Goal: Transaction & Acquisition: Purchase product/service

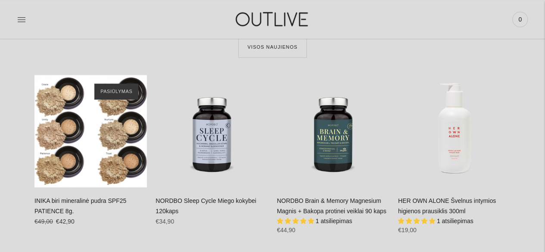
scroll to position [310, 0]
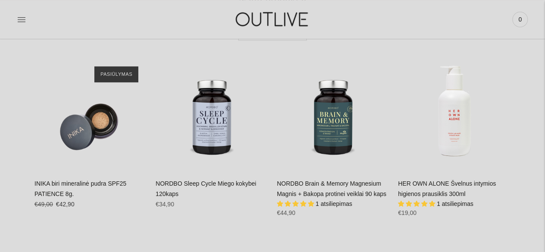
click at [206, 183] on link "NORDBO Sleep Cycle Miego kokybei 120kaps" at bounding box center [205, 188] width 100 height 17
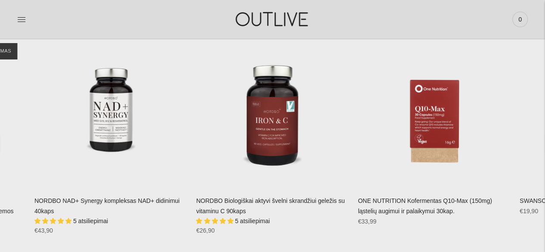
scroll to position [1637, 0]
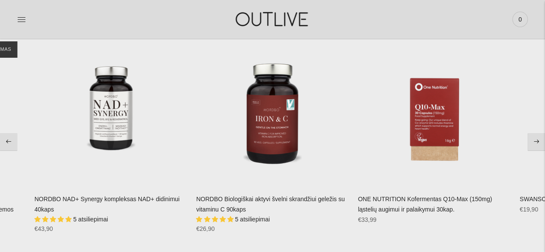
click at [540, 139] on button "Move to next carousel slide" at bounding box center [536, 141] width 17 height 17
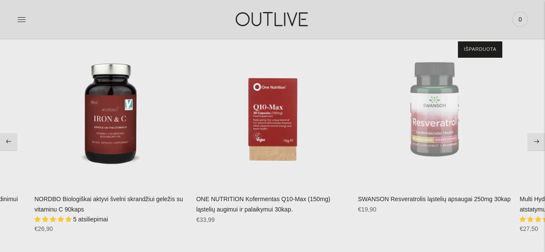
click at [540, 139] on button "Move to next carousel slide" at bounding box center [536, 141] width 17 height 17
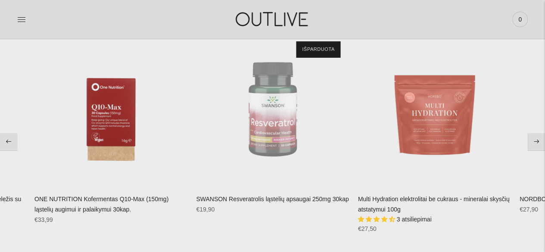
click at [540, 139] on button "Move to next carousel slide" at bounding box center [536, 141] width 17 height 17
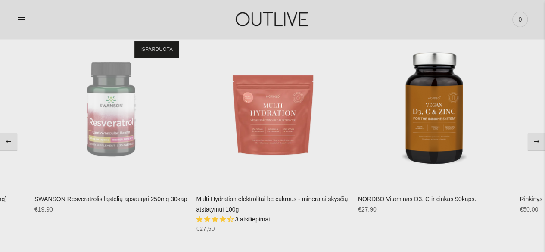
click at [540, 139] on button "Move to next carousel slide" at bounding box center [536, 141] width 17 height 17
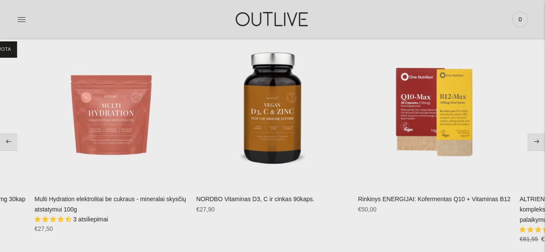
click at [540, 139] on button "Move to next carousel slide" at bounding box center [536, 141] width 17 height 17
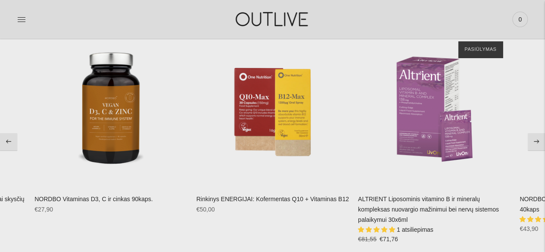
click at [540, 139] on button "Move to next carousel slide" at bounding box center [536, 141] width 17 height 17
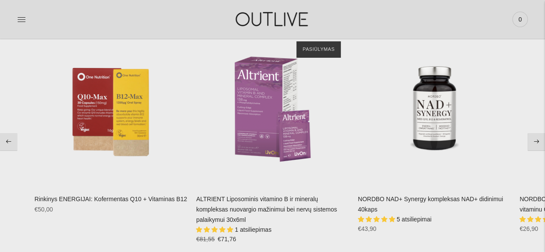
click at [540, 139] on button "Move to next carousel slide" at bounding box center [536, 141] width 17 height 17
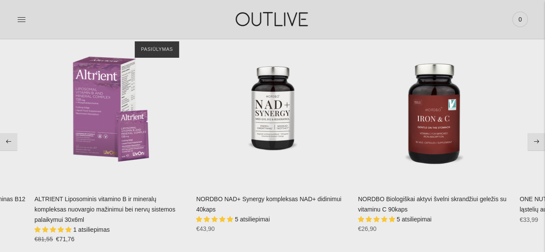
click at [540, 139] on button "Move to next carousel slide" at bounding box center [536, 141] width 17 height 17
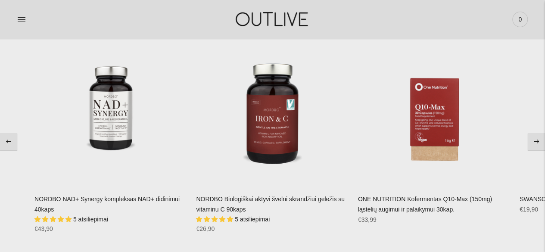
click at [540, 139] on button "Move to next carousel slide" at bounding box center [536, 141] width 17 height 17
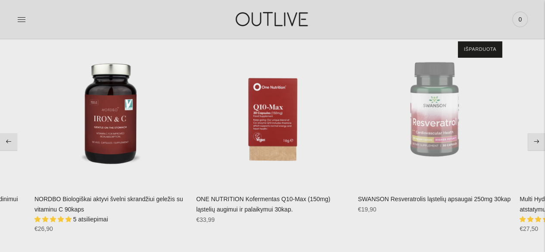
click at [540, 139] on button "Move to next carousel slide" at bounding box center [536, 141] width 17 height 17
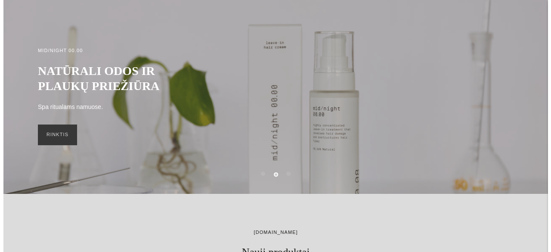
scroll to position [0, 0]
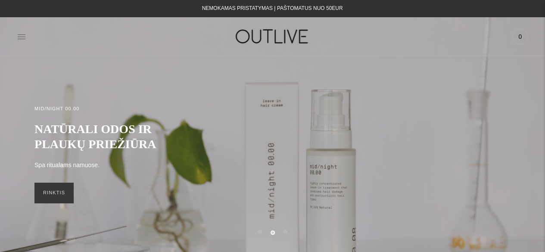
click at [21, 39] on icon at bounding box center [21, 36] width 9 height 9
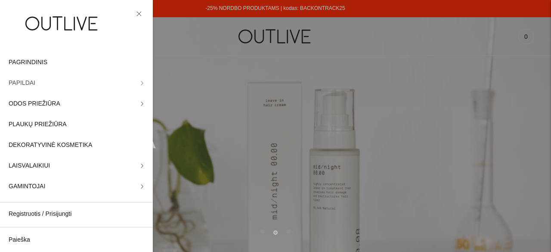
click at [28, 82] on span "PAPILDAI" at bounding box center [22, 83] width 27 height 10
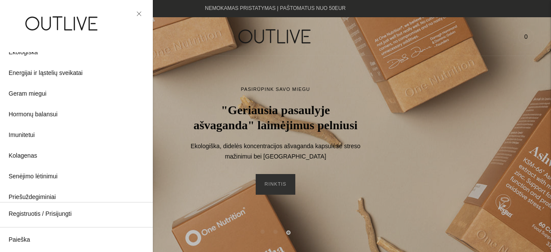
scroll to position [100, 0]
click at [26, 90] on span "Geram miegui" at bounding box center [28, 93] width 38 height 10
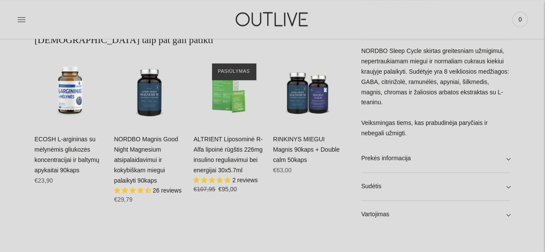
scroll to position [482, 0]
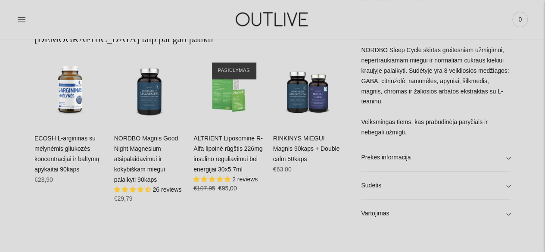
click at [137, 141] on link "NORDBO Magnis Good Night Magnesium atsipalaidavimui ir kokybiškam miegui palaik…" at bounding box center [146, 159] width 64 height 48
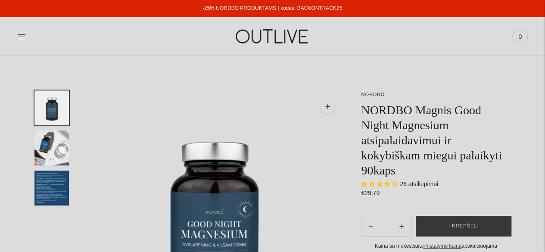
select select "**********"
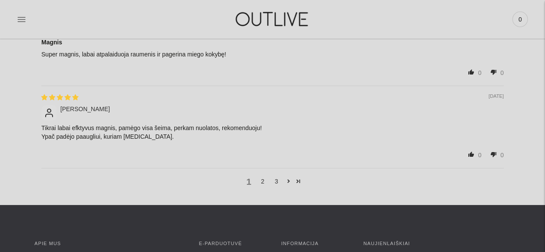
scroll to position [1327, 0]
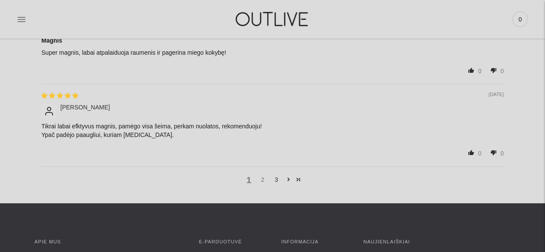
click at [264, 175] on link "2" at bounding box center [263, 179] width 14 height 9
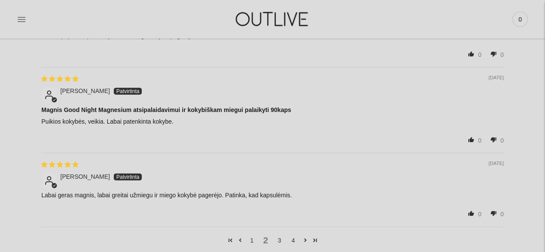
scroll to position [1297, 0]
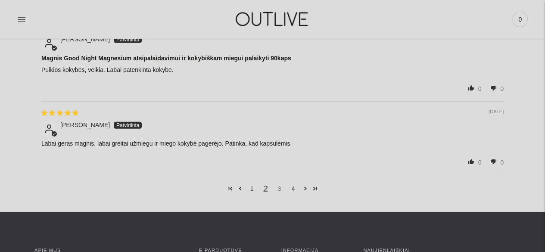
click at [279, 185] on link "3" at bounding box center [280, 188] width 14 height 9
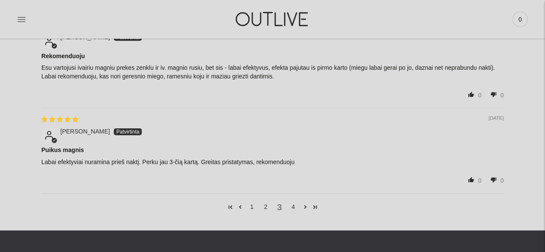
scroll to position [1349, 0]
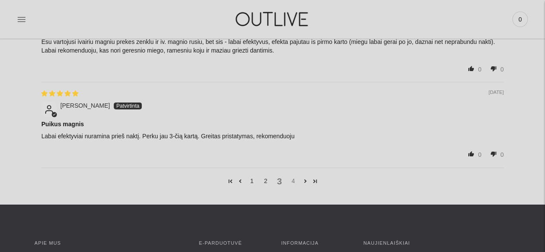
click at [294, 177] on link "4" at bounding box center [293, 180] width 14 height 9
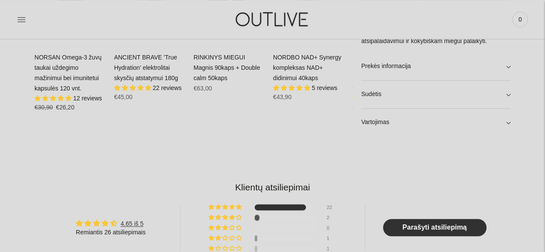
scroll to position [470, 0]
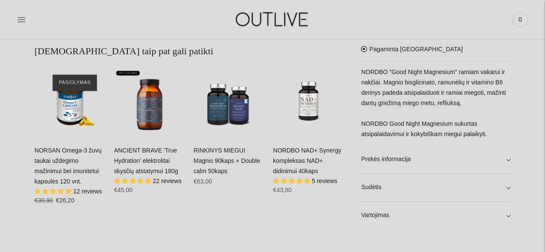
click at [228, 147] on link "RINKINYS MIEGUI Magnis 90kaps + Double calm 50kaps" at bounding box center [226, 161] width 67 height 28
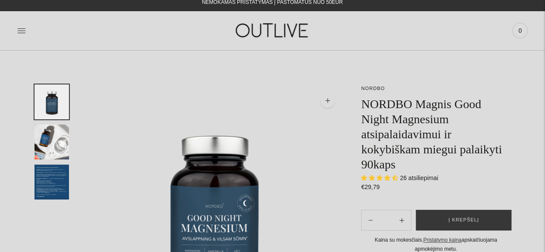
scroll to position [0, 0]
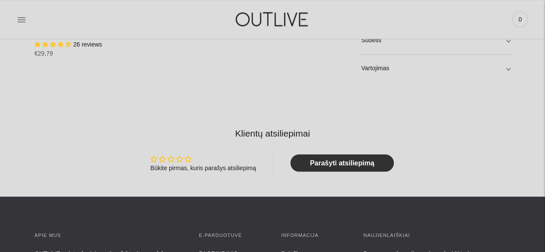
scroll to position [689, 0]
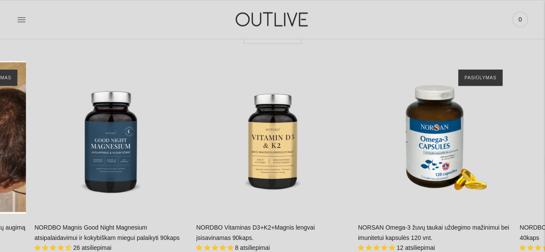
scroll to position [2429, 0]
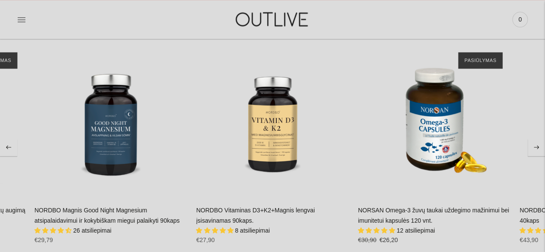
click at [538, 139] on button "Move to next carousel slide" at bounding box center [536, 147] width 17 height 17
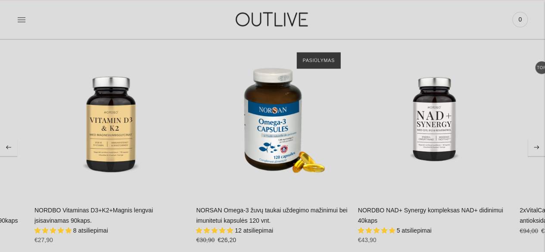
click at [538, 139] on button "Move to next carousel slide" at bounding box center [536, 147] width 17 height 17
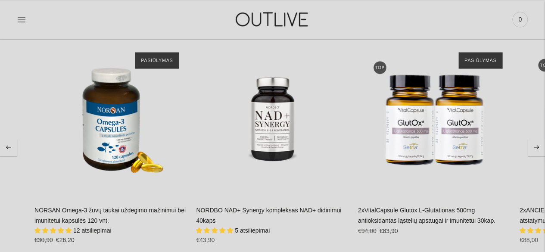
click at [538, 139] on button "Move to next carousel slide" at bounding box center [536, 147] width 17 height 17
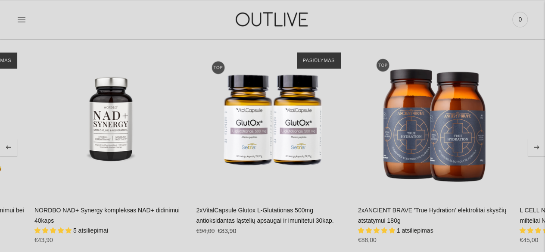
click at [538, 139] on button "Move to next carousel slide" at bounding box center [536, 147] width 17 height 17
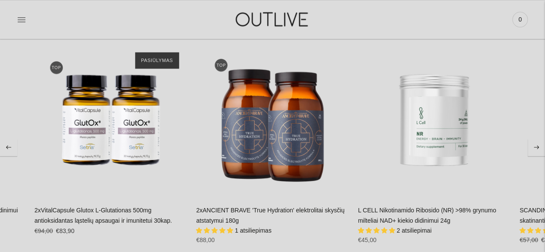
click at [538, 139] on button "Move to next carousel slide" at bounding box center [536, 147] width 17 height 17
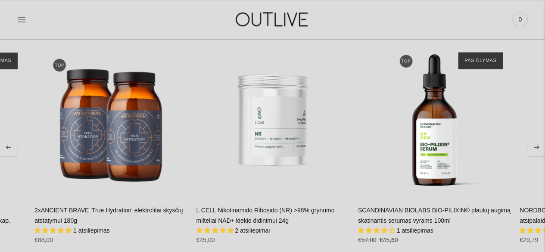
click at [538, 139] on button "Move to next carousel slide" at bounding box center [536, 147] width 17 height 17
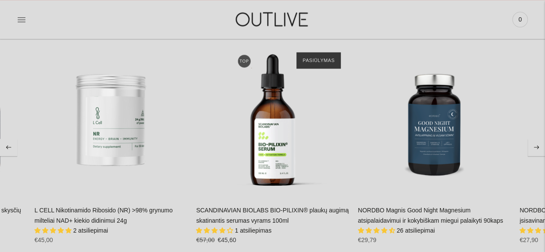
click at [538, 139] on button "Move to next carousel slide" at bounding box center [536, 147] width 17 height 17
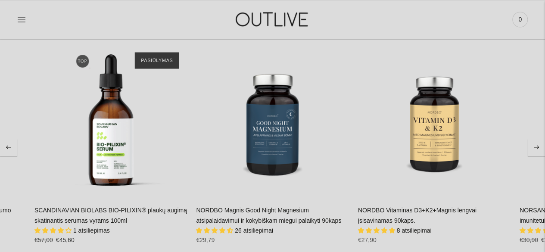
click at [233, 206] on link "NORDBO Magnis Good Night Magnesium atsipalaidavimui ir kokybiškam miegui palaik…" at bounding box center [268, 214] width 145 height 17
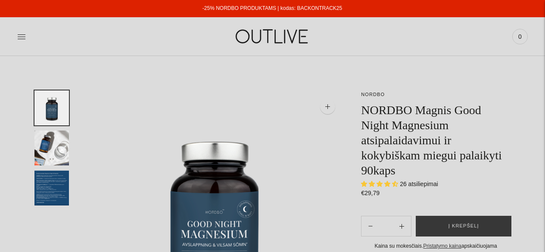
select select "**********"
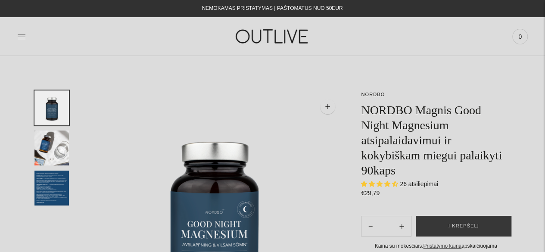
click at [21, 34] on icon at bounding box center [21, 36] width 9 height 9
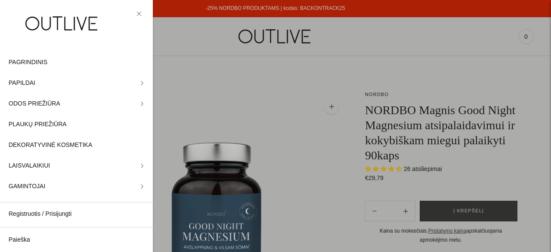
scroll to position [21, 0]
click at [31, 242] on link "Paieška" at bounding box center [76, 240] width 153 height 21
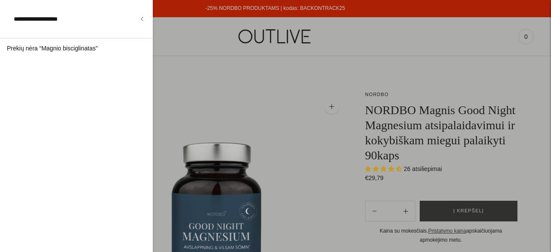
click at [96, 49] on div "Prekių nėra “Magnio bisciglinatas”" at bounding box center [76, 48] width 153 height 21
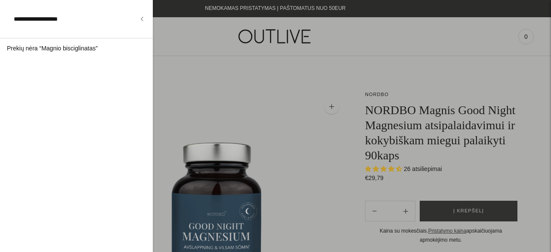
click at [94, 50] on div "Prekių nėra “Magnio bisciglinatas”" at bounding box center [76, 48] width 153 height 21
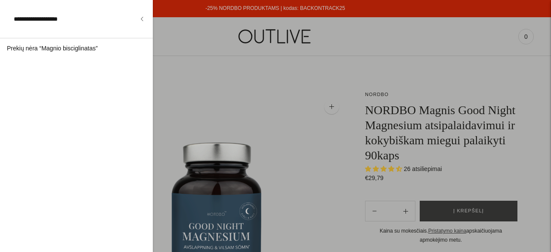
click at [29, 19] on input "**********" at bounding box center [74, 19] width 131 height 21
click at [144, 18] on icon at bounding box center [142, 19] width 4 height 4
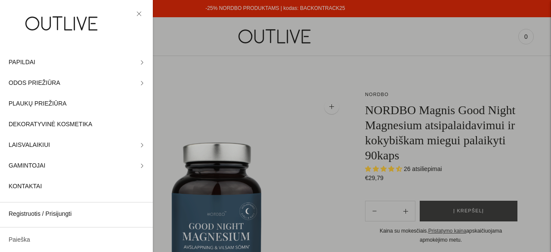
click at [57, 236] on link "Paieška" at bounding box center [76, 240] width 153 height 21
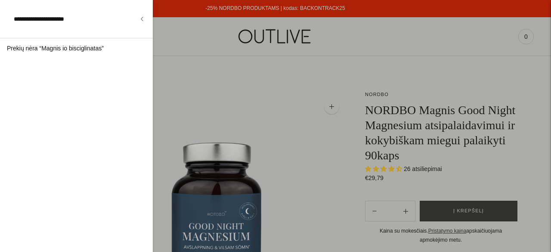
click at [75, 19] on input "**********" at bounding box center [74, 19] width 131 height 21
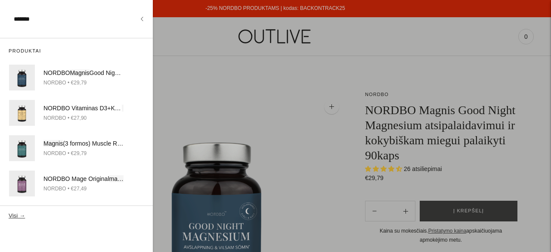
type input "******"
click at [9, 212] on button "Visi →" at bounding box center [17, 215] width 16 height 6
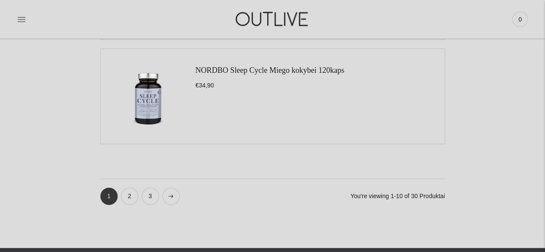
scroll to position [1051, 0]
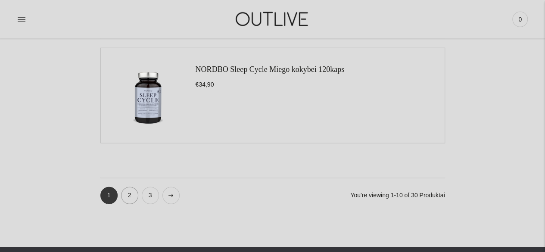
click at [128, 193] on link "2" at bounding box center [129, 195] width 17 height 17
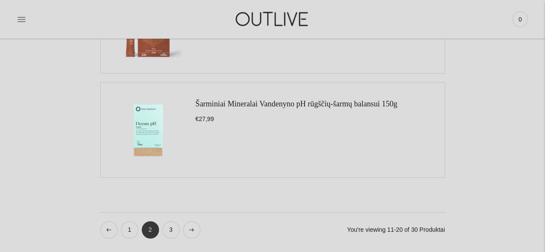
scroll to position [1051, 0]
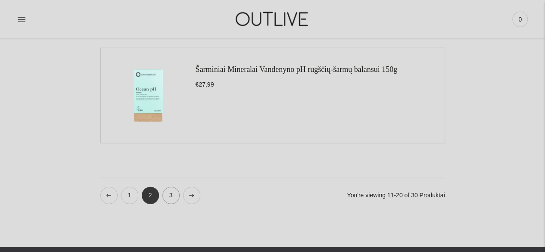
click at [170, 196] on link "3" at bounding box center [170, 195] width 17 height 17
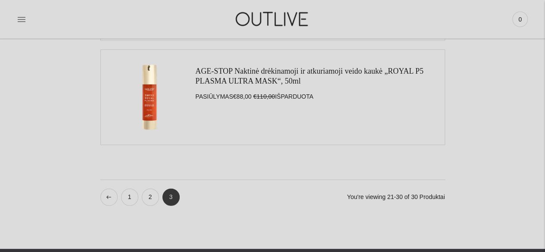
scroll to position [1051, 0]
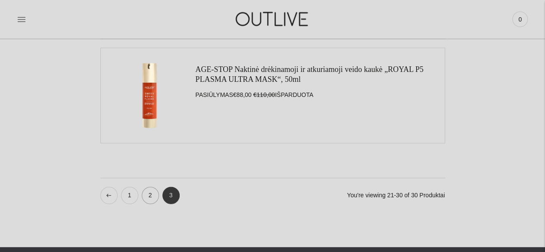
click at [146, 191] on link "2" at bounding box center [150, 195] width 17 height 17
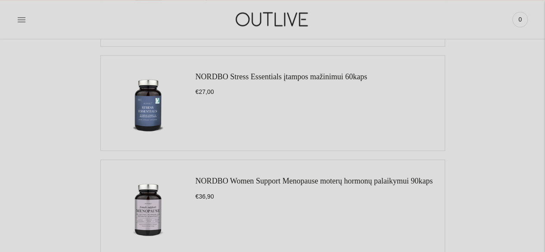
scroll to position [689, 0]
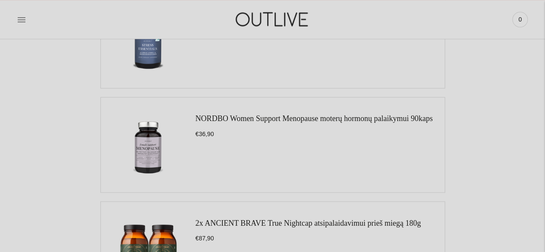
click at [262, 116] on link "NORDBO Women Support Menopause moterų hormonų palaikymui 90kaps" at bounding box center [314, 118] width 237 height 9
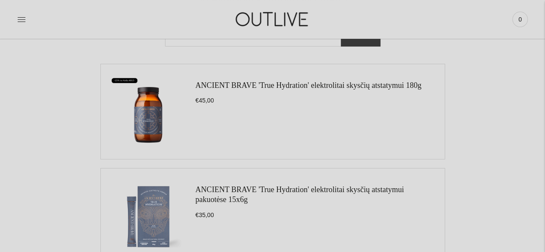
scroll to position [0, 0]
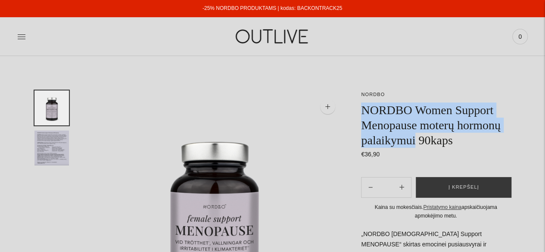
drag, startPoint x: 362, startPoint y: 109, endPoint x: 416, endPoint y: 144, distance: 65.1
click at [416, 144] on h1 "NORDBO Women Support Menopause moterų hormonų palaikymui 90kaps" at bounding box center [435, 125] width 149 height 45
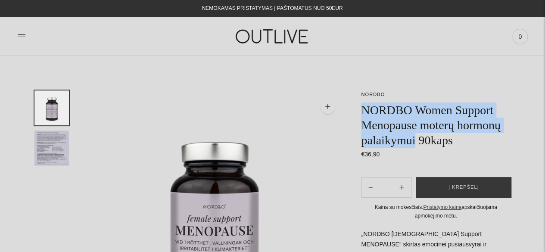
copy h1 "NORDBO Women Support Menopause moterų hormonų palaikymui"
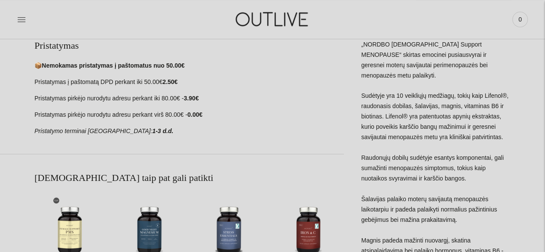
scroll to position [345, 0]
